Goal: Information Seeking & Learning: Learn about a topic

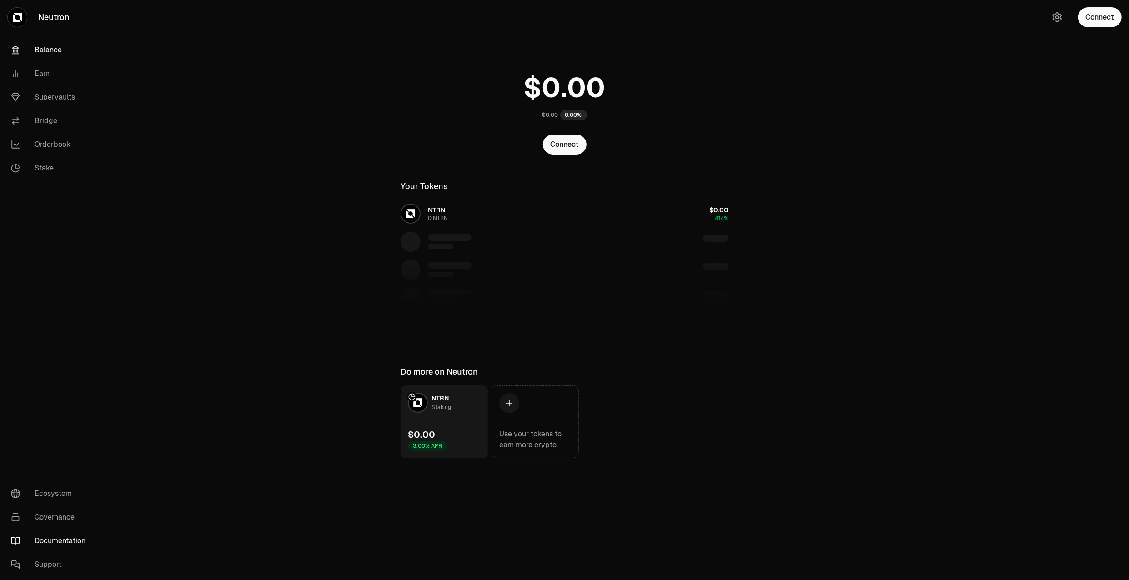
click at [66, 541] on link "Documentation" at bounding box center [51, 541] width 95 height 24
click at [38, 540] on link "Documentation" at bounding box center [51, 541] width 95 height 24
click at [62, 95] on link "Supervaults" at bounding box center [51, 97] width 95 height 24
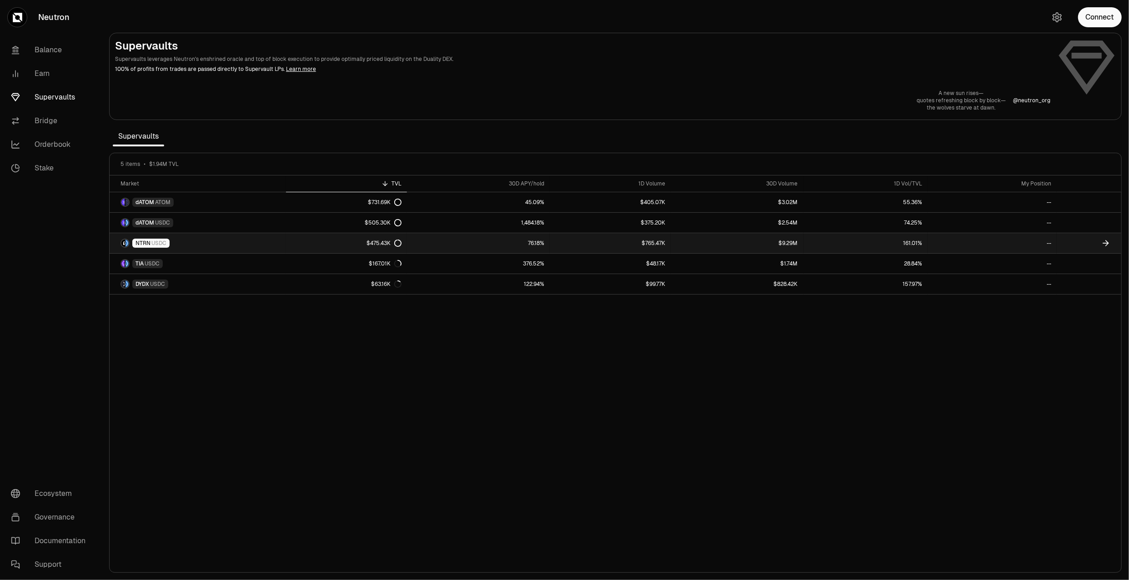
click at [292, 242] on link "$475.43K" at bounding box center [346, 243] width 121 height 20
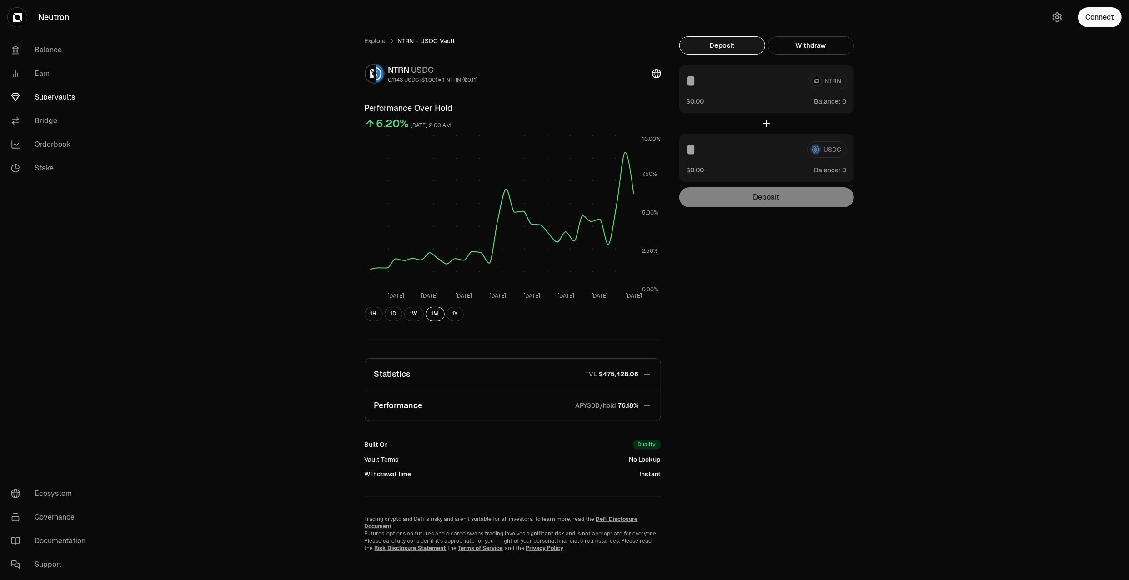
click at [522, 406] on button "Performance APY30D/hold 76.18%" at bounding box center [513, 405] width 296 height 31
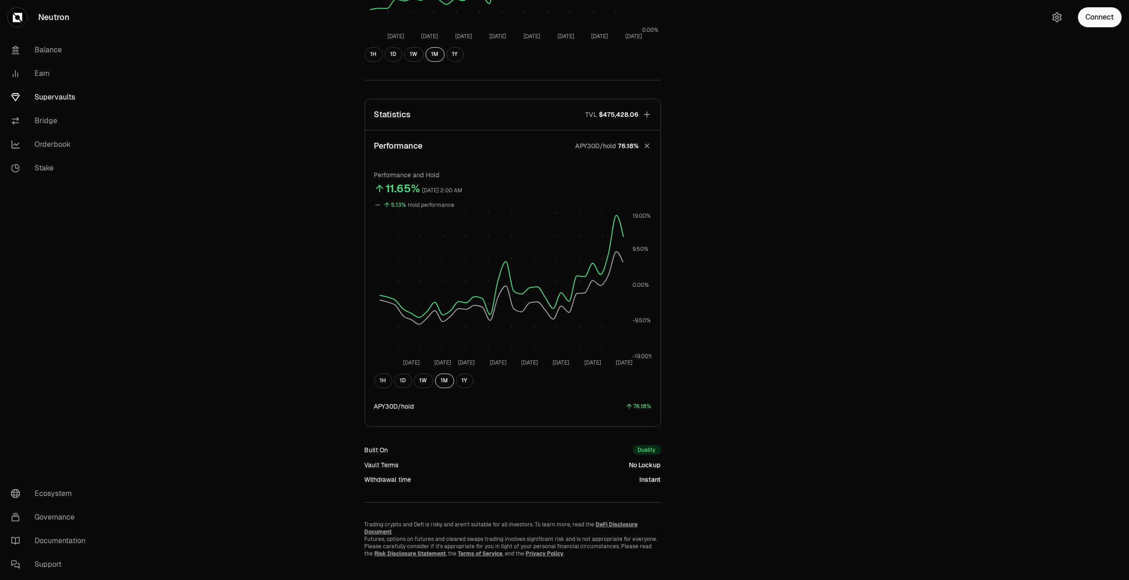
scroll to position [266, 0]
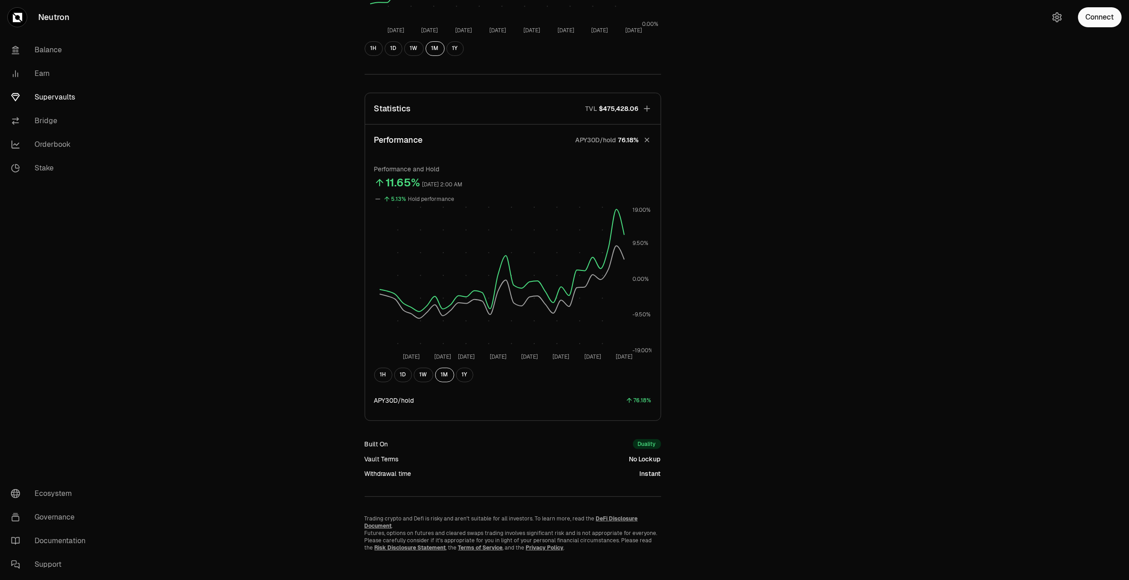
click at [483, 137] on button "Performance APY30D/hold 76.18%" at bounding box center [513, 140] width 296 height 31
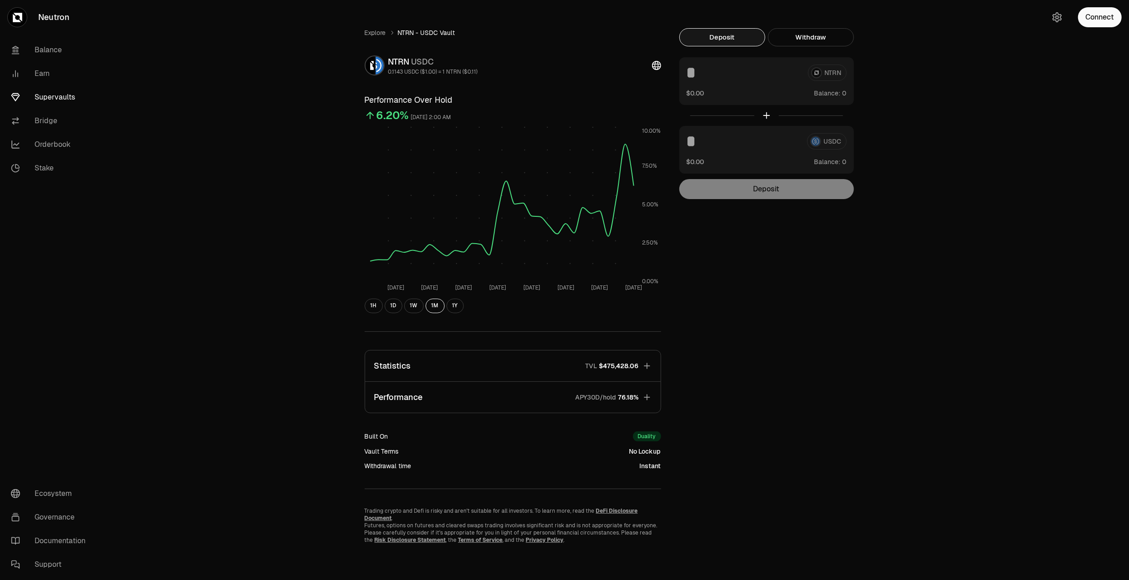
scroll to position [0, 0]
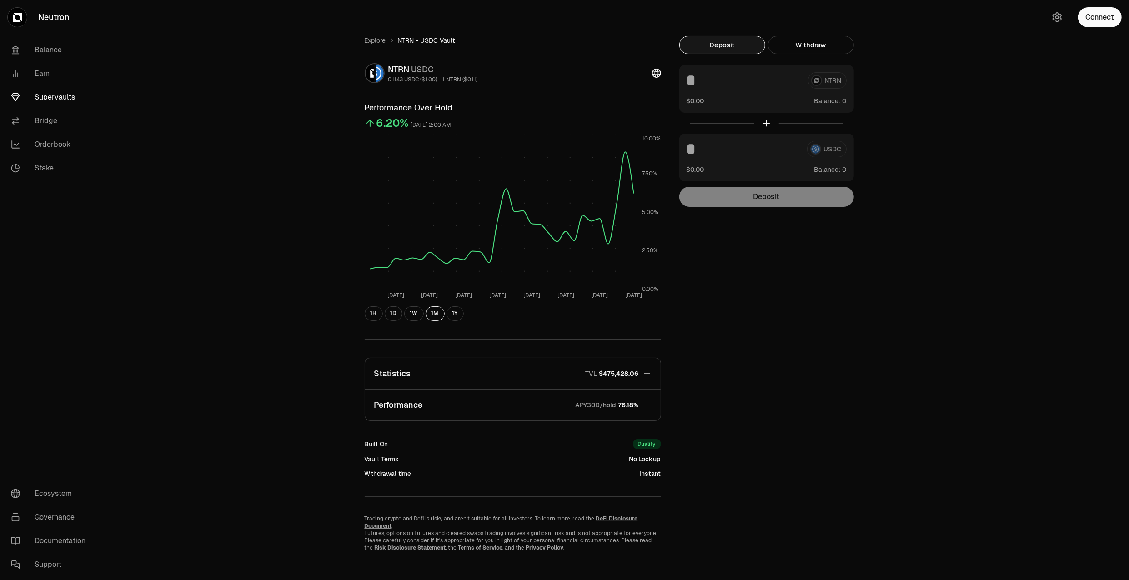
click at [456, 370] on button "Statistics TVL $475,428.06" at bounding box center [513, 373] width 296 height 31
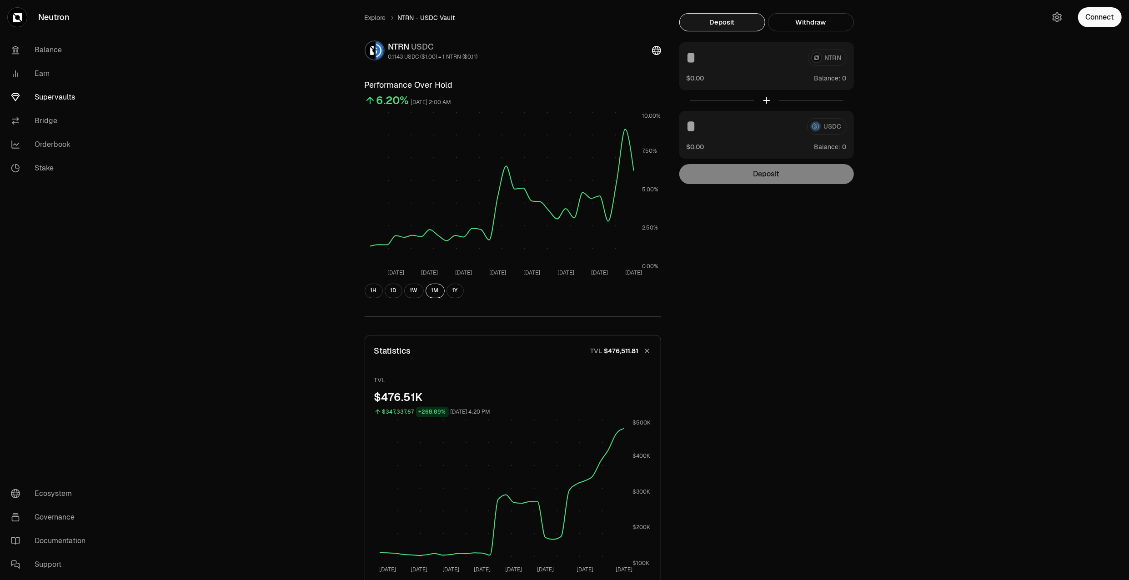
scroll to position [0, 0]
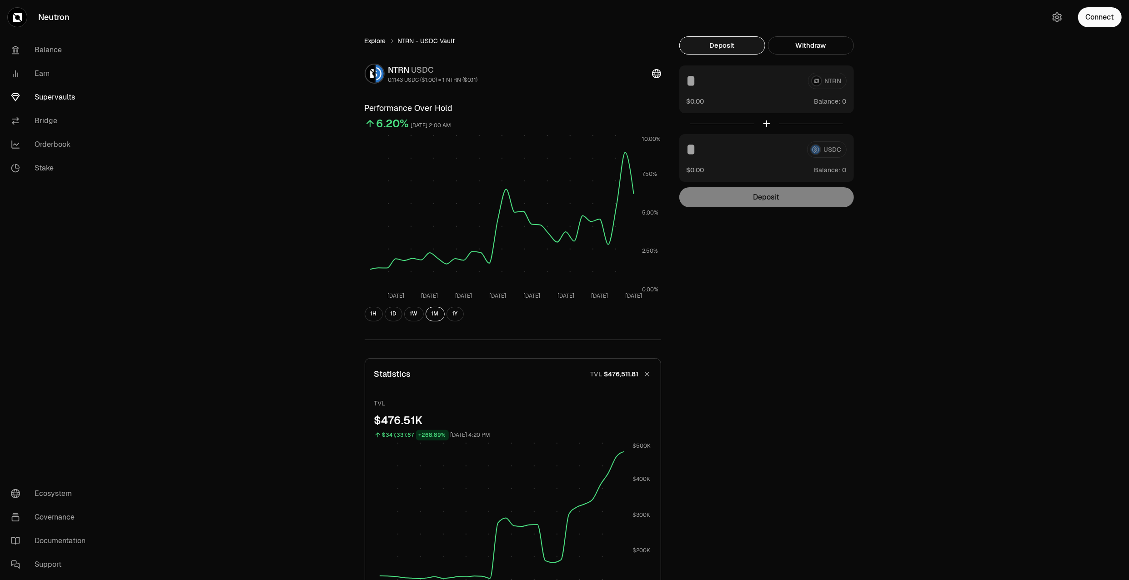
click at [376, 40] on link "Explore" at bounding box center [375, 40] width 21 height 9
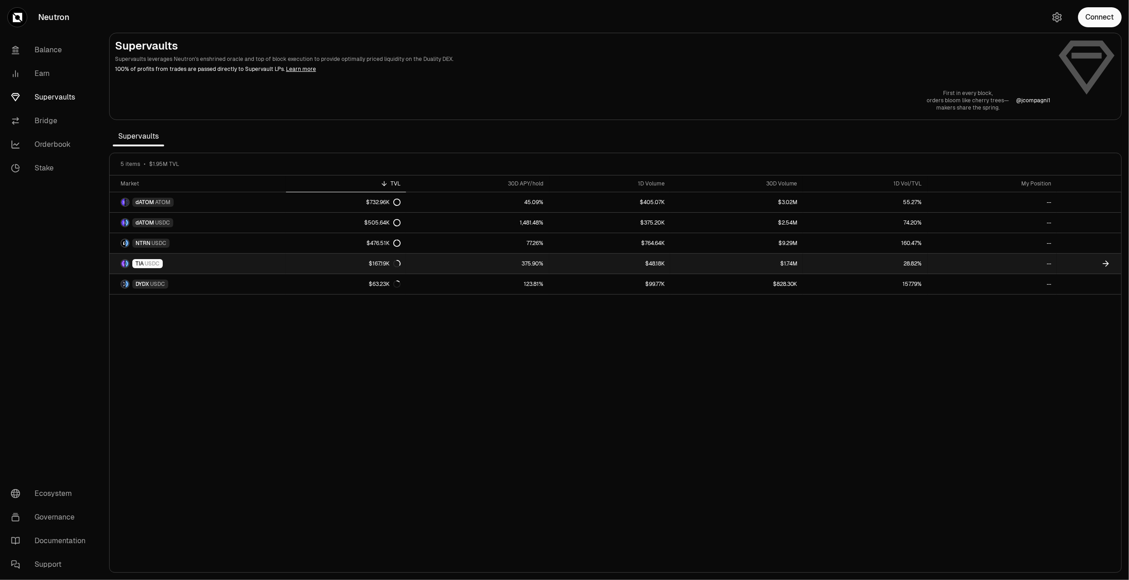
click at [343, 271] on link "$167.19K" at bounding box center [346, 264] width 120 height 20
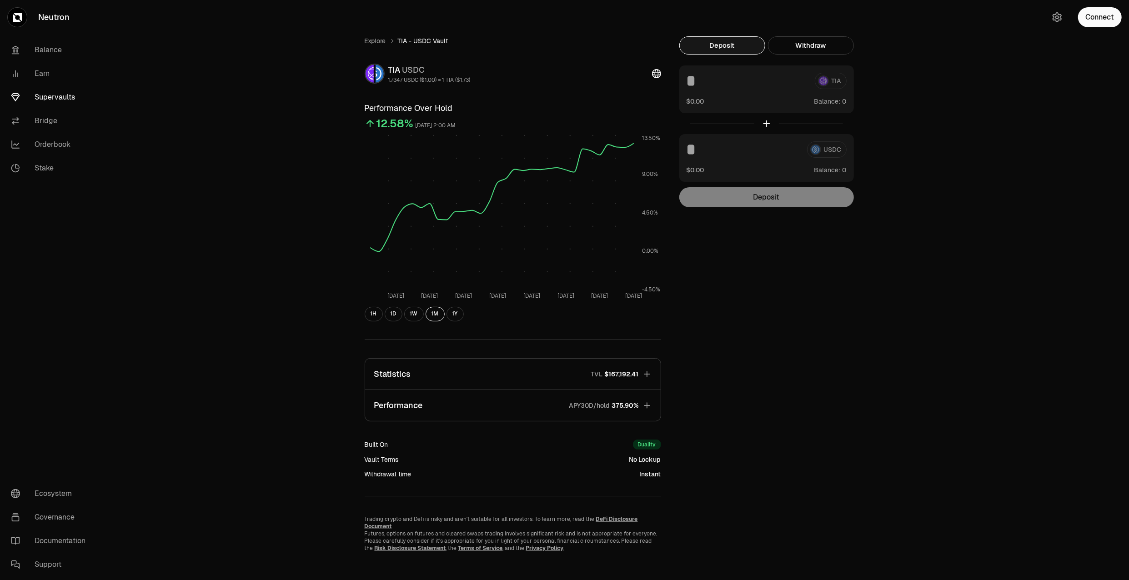
click at [582, 369] on button "Statistics TVL $167,192.41" at bounding box center [513, 374] width 296 height 31
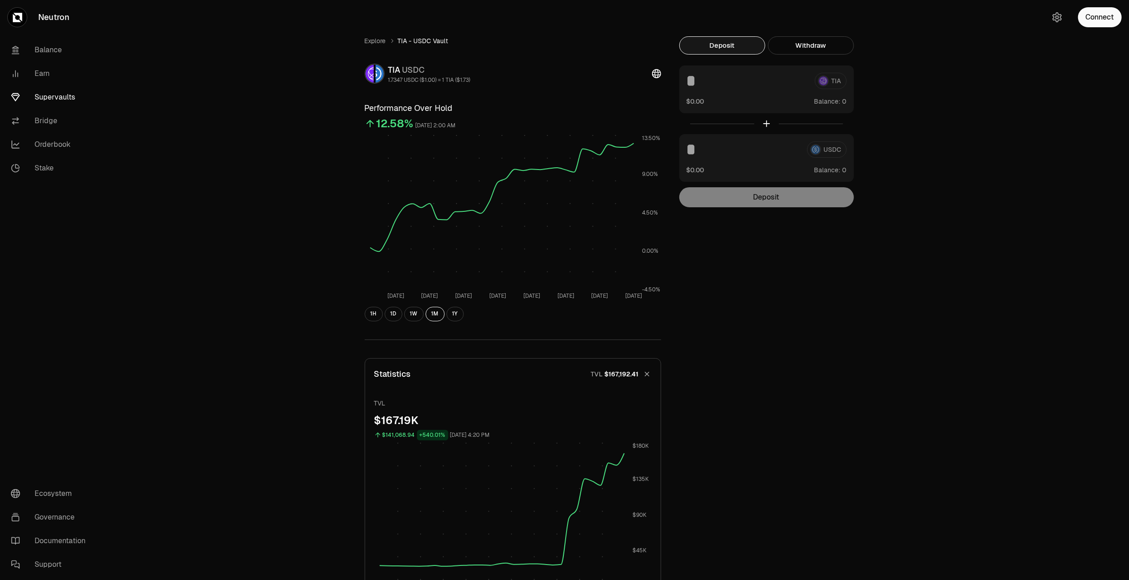
click at [374, 46] on div "Explore TIA - USDC Vault TIA USDC 1.7347 USDC ($1.00) = 1 TIA ($1.73) Performan…" at bounding box center [513, 587] width 318 height 1102
click at [375, 42] on link "Explore" at bounding box center [375, 40] width 21 height 9
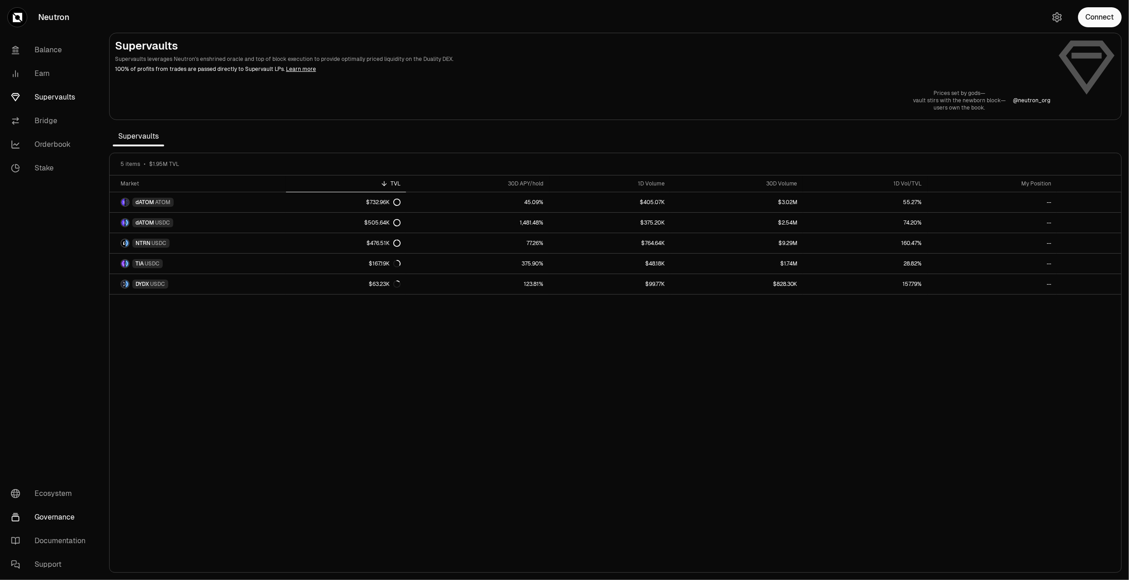
click at [55, 512] on link "Governance" at bounding box center [51, 518] width 95 height 24
click at [1094, 329] on div "Market TVL 30D APY/hold 1D Volume 30D Volume 1D Vol/TVL My Position dATOM ATOM …" at bounding box center [616, 374] width 1012 height 397
